Goal: Task Accomplishment & Management: Use online tool/utility

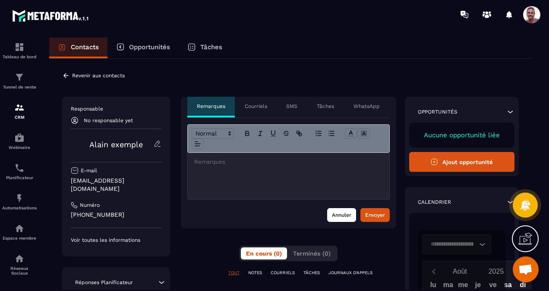
click at [345, 214] on button "Annuler" at bounding box center [341, 215] width 29 height 14
click at [445, 165] on button "Ajout opportunité" at bounding box center [462, 162] width 106 height 20
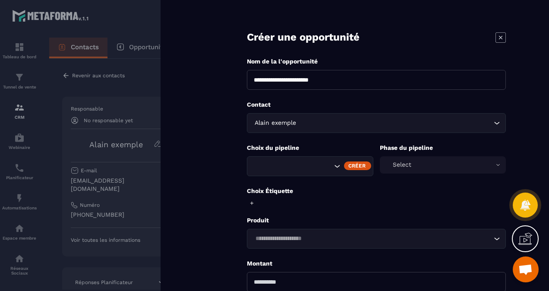
click at [498, 34] on icon at bounding box center [500, 37] width 10 height 10
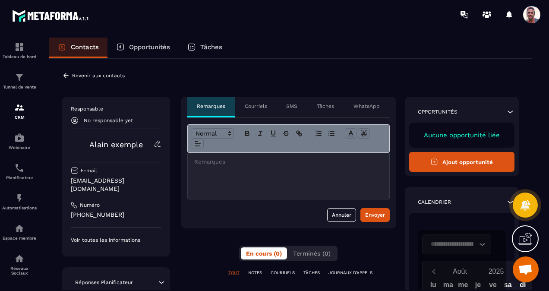
click at [252, 270] on p "NOTES" at bounding box center [255, 273] width 14 height 6
click at [276, 270] on p "COURRIELS" at bounding box center [282, 273] width 24 height 6
click at [78, 74] on p "Revenir aux contacts" at bounding box center [98, 75] width 53 height 6
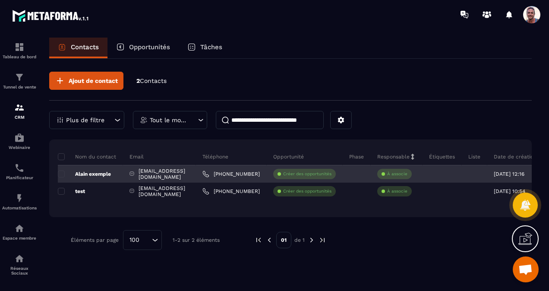
click at [98, 167] on div "Alain exemple" at bounding box center [90, 173] width 65 height 17
